Goal: Information Seeking & Learning: Learn about a topic

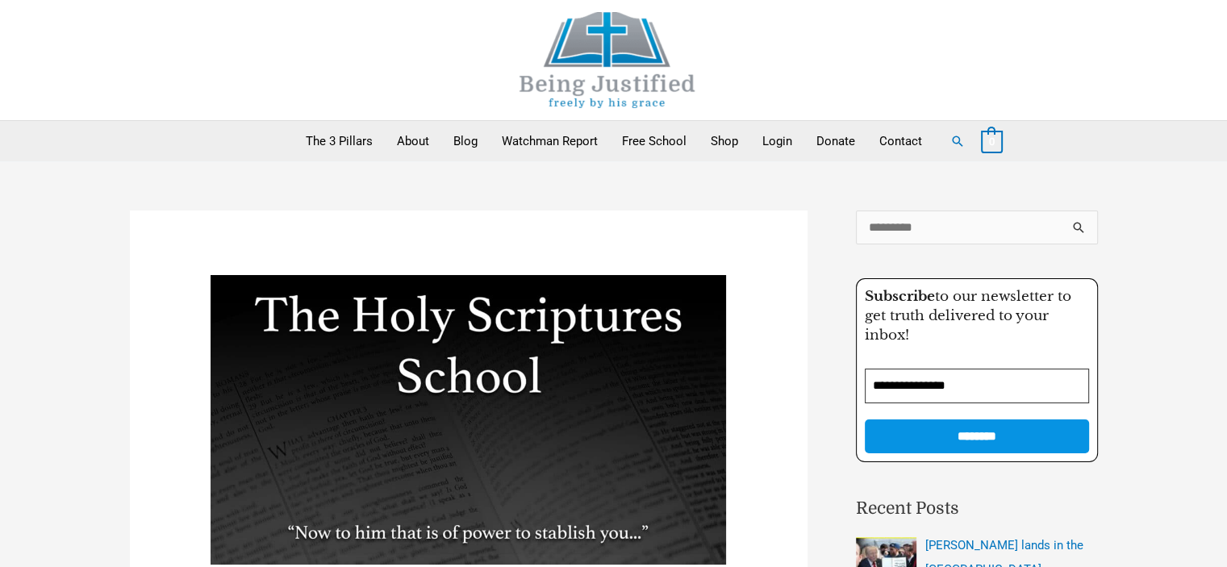
drag, startPoint x: 1188, startPoint y: 377, endPoint x: 1175, endPoint y: 378, distance: 12.9
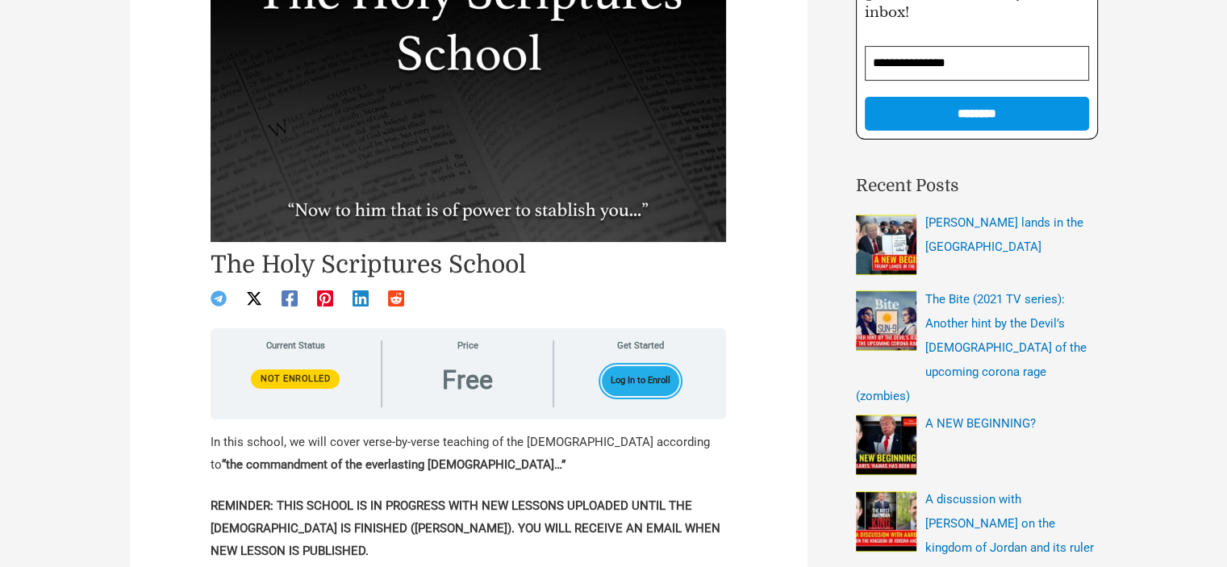
click at [633, 374] on button "Log In to Enroll" at bounding box center [641, 381] width 78 height 30
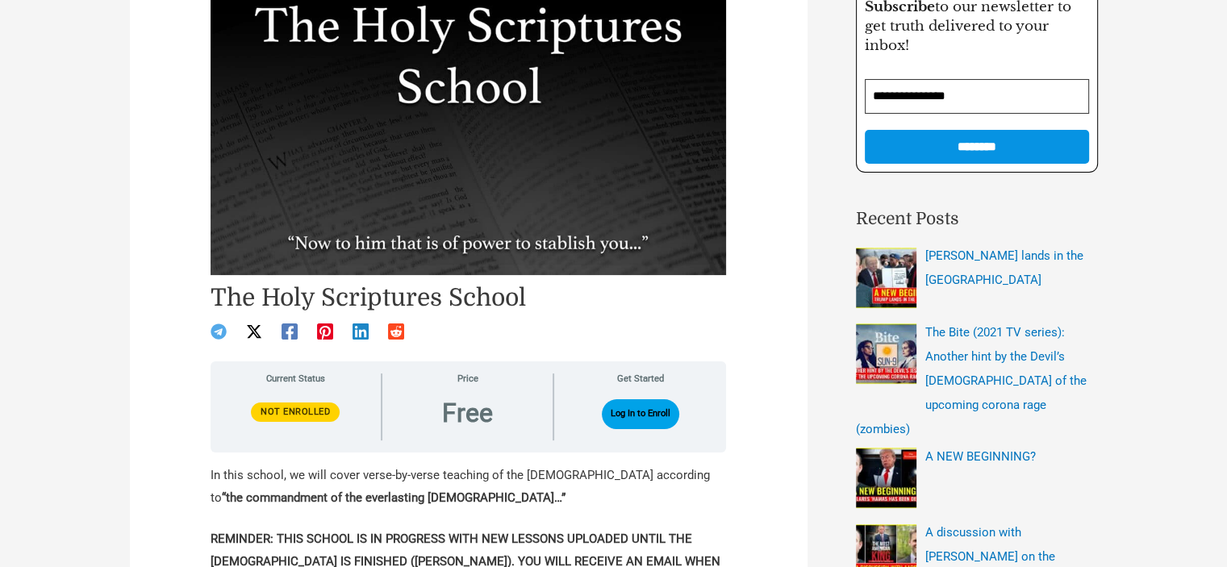
scroll to position [33, 0]
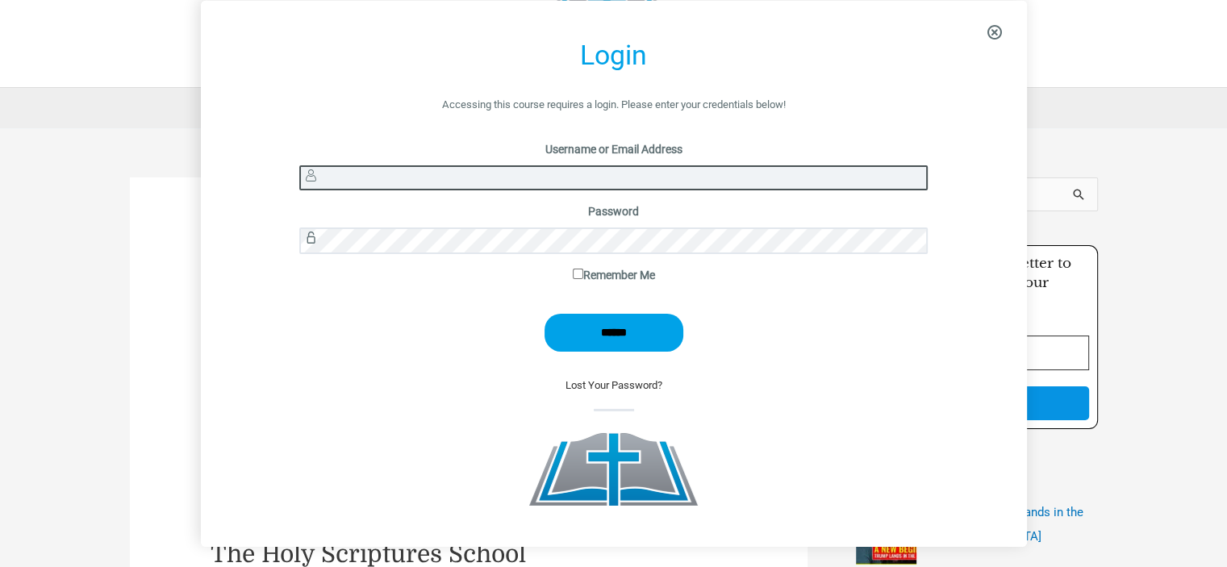
click at [514, 178] on input "Username or Email Address" at bounding box center [613, 177] width 628 height 25
type input "*******"
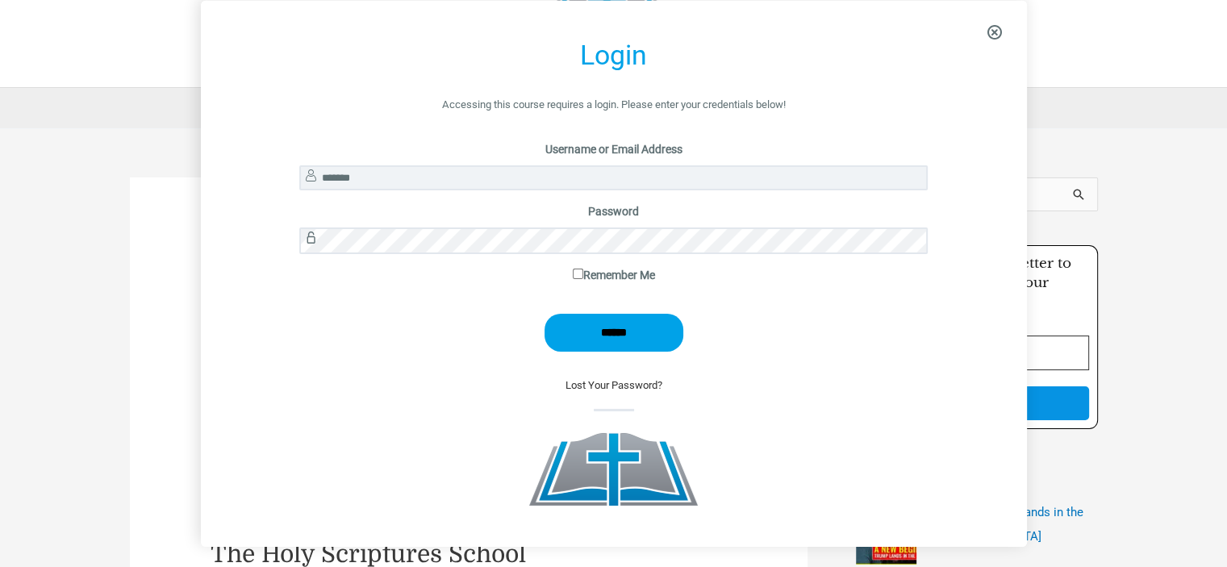
click at [591, 257] on p "Password" at bounding box center [613, 232] width 628 height 63
click at [591, 280] on label "Remember Me" at bounding box center [613, 275] width 628 height 21
click at [635, 338] on input "******" at bounding box center [614, 333] width 139 height 38
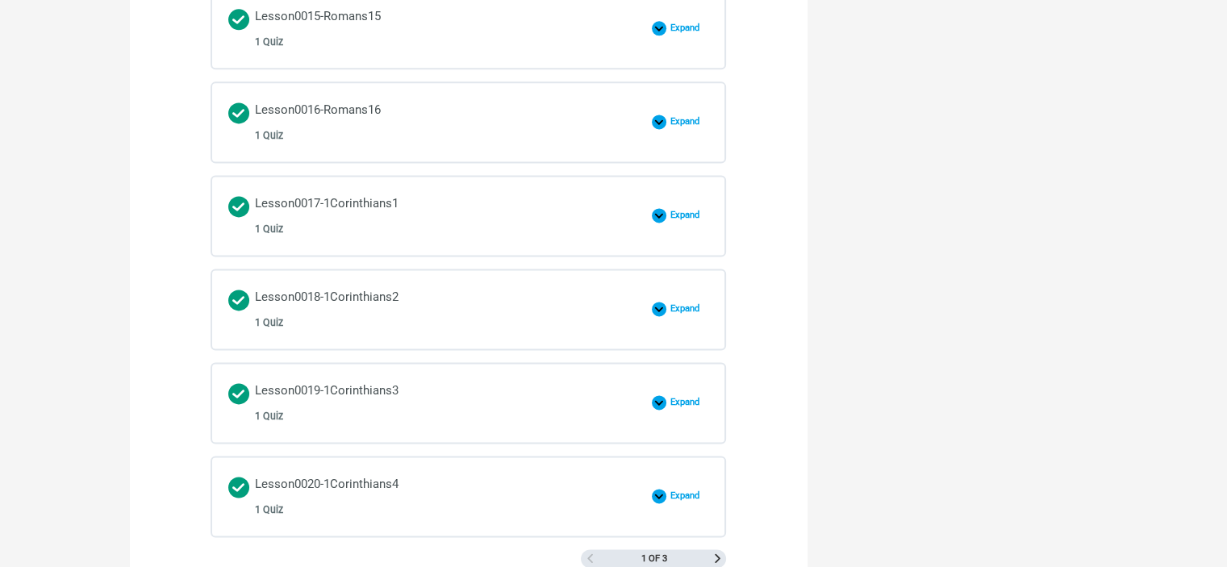
scroll to position [2420, 0]
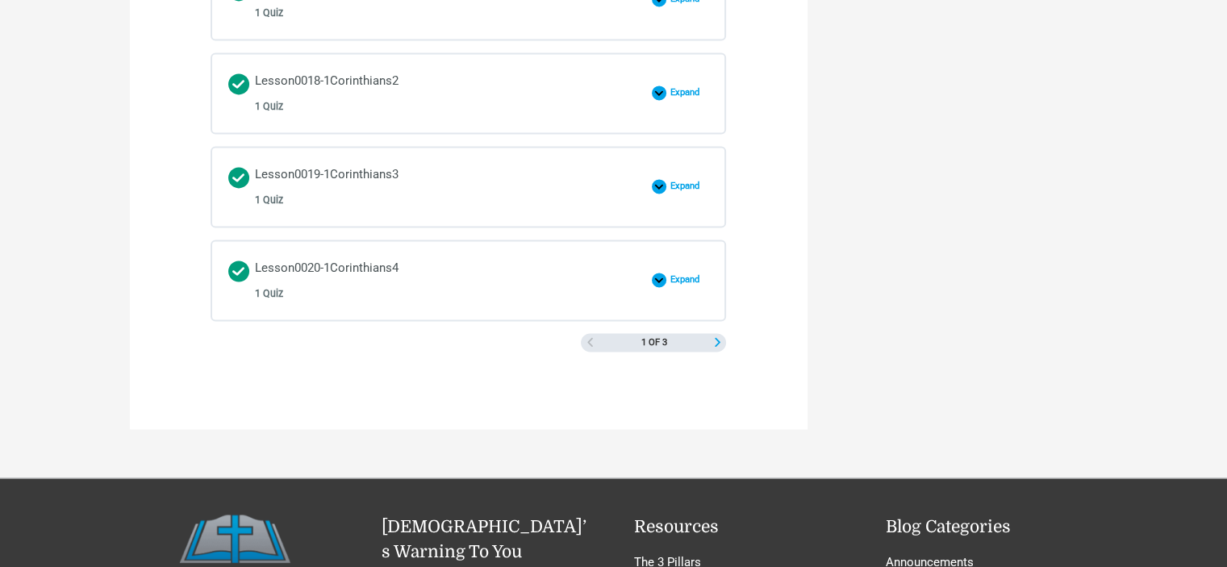
click at [720, 338] on span "Next Page" at bounding box center [717, 342] width 9 height 9
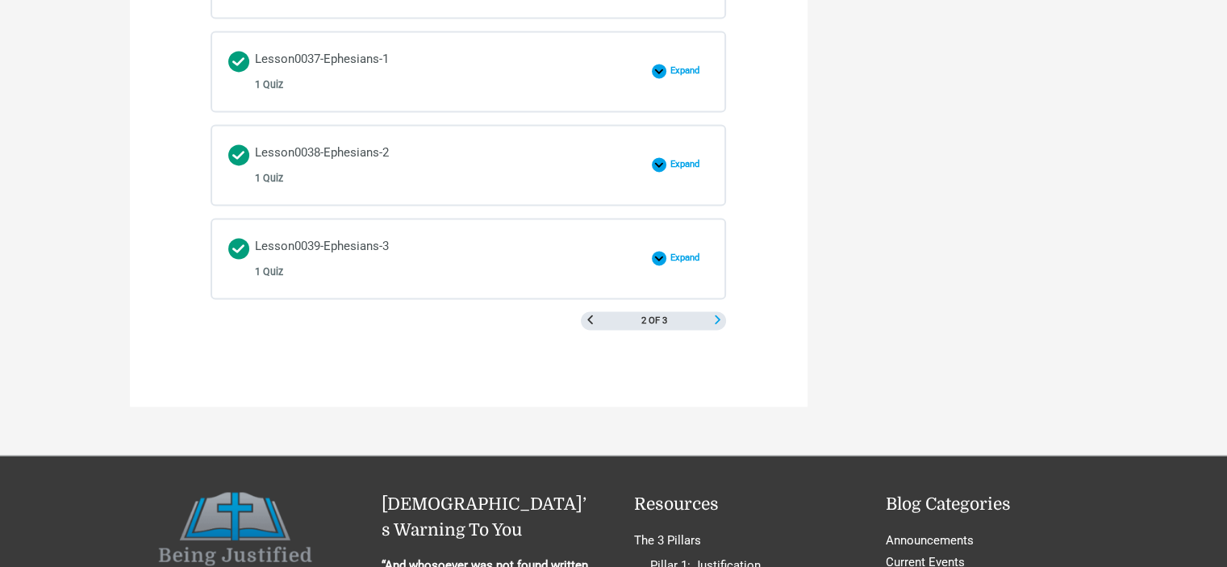
click at [716, 315] on span "Next Page" at bounding box center [717, 319] width 9 height 9
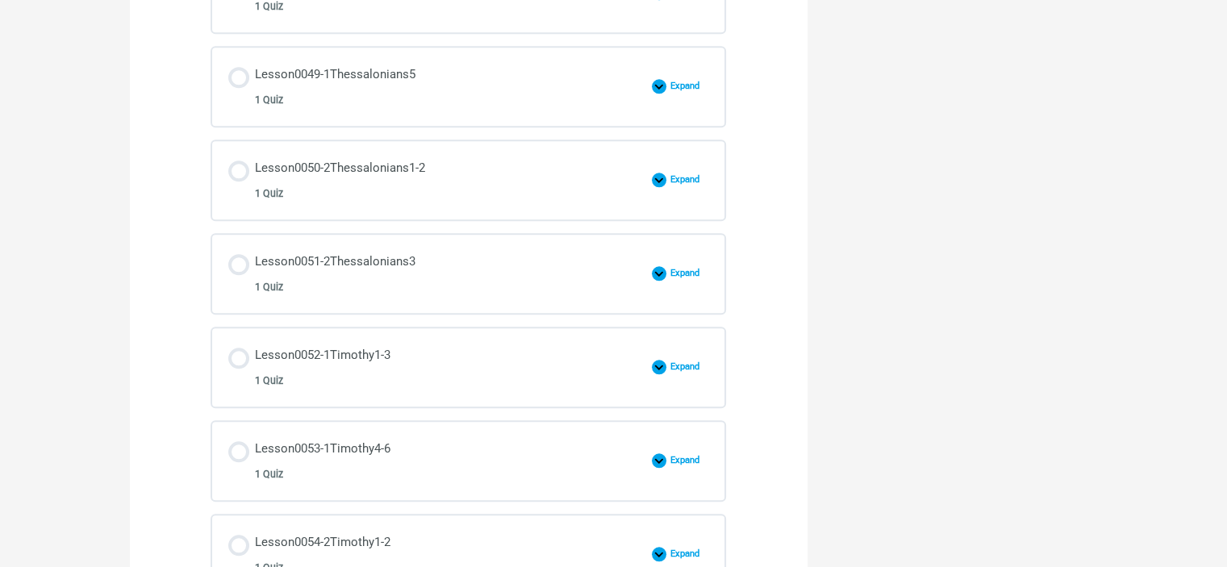
scroll to position [1613, 0]
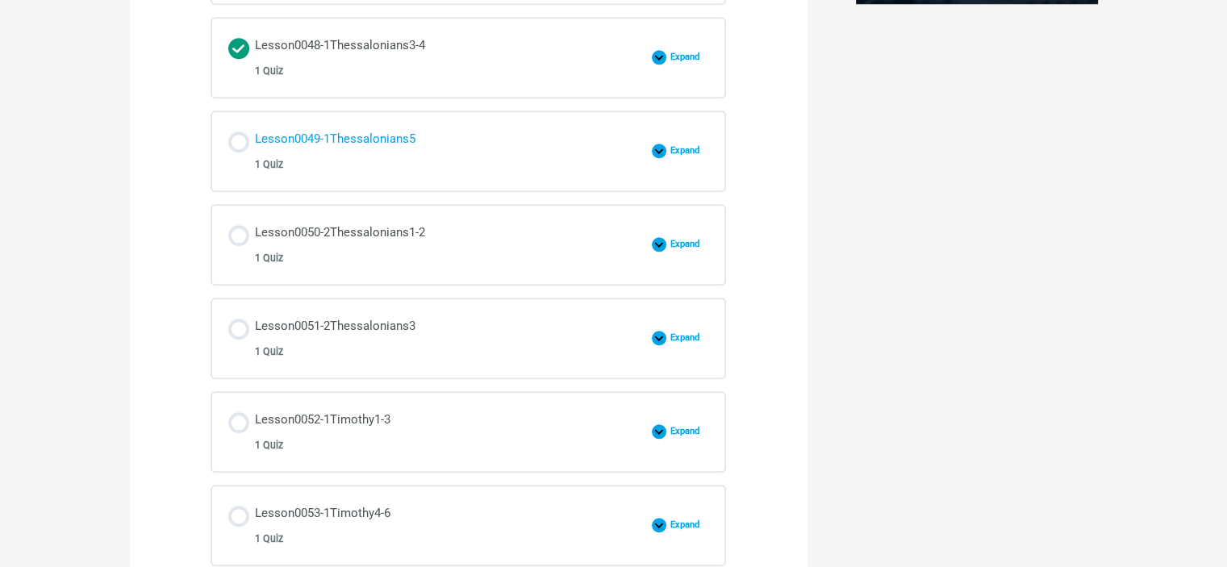
click at [346, 148] on div "Lesson0049-1Thessalonians5 1 Quiz" at bounding box center [335, 151] width 161 height 46
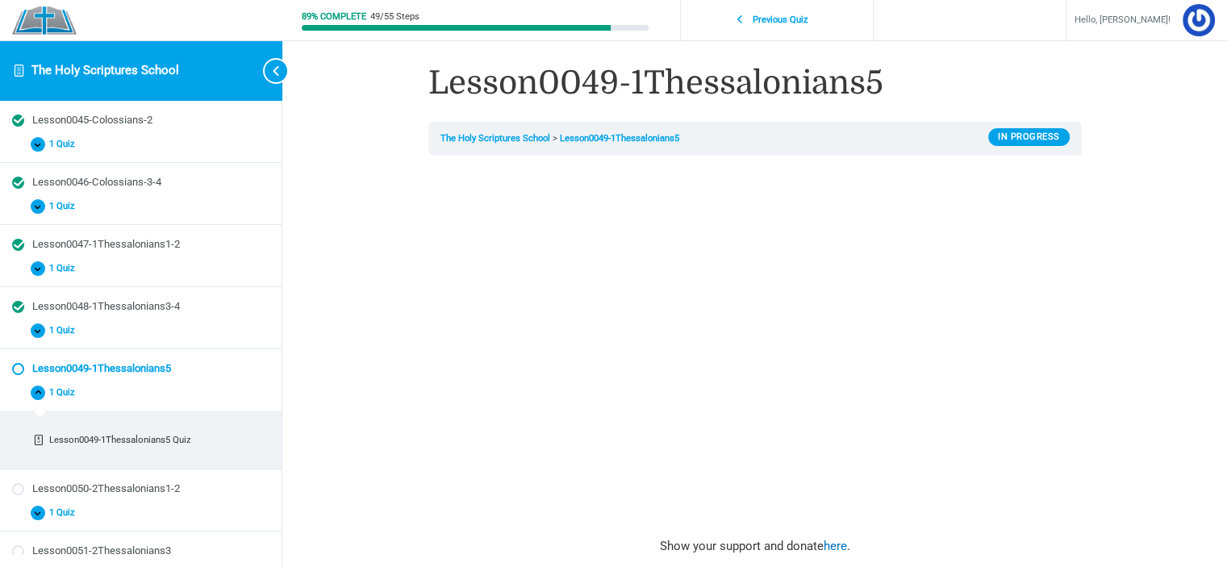
scroll to position [314, 0]
click at [1137, 397] on div "Lesson0049-1Thessalonians5 The Holy Scriptures School Lesson0049-1Thessalonians…" at bounding box center [755, 427] width 774 height 855
click at [420, 504] on div "Lesson0049-1Thessalonians5 The Holy Scriptures School Lesson0049-1Thessalonians…" at bounding box center [755, 427] width 774 height 855
click at [333, 333] on div "89% Complete 49/55 Steps Previous Quiz Hello, ciancia! Course Home Logout Lesso…" at bounding box center [754, 427] width 945 height 855
click at [1200, 298] on div "89% Complete 49/55 Steps Previous Quiz Hello, ciancia! Course Home Logout Lesso…" at bounding box center [754, 427] width 945 height 855
